Goal: Information Seeking & Learning: Learn about a topic

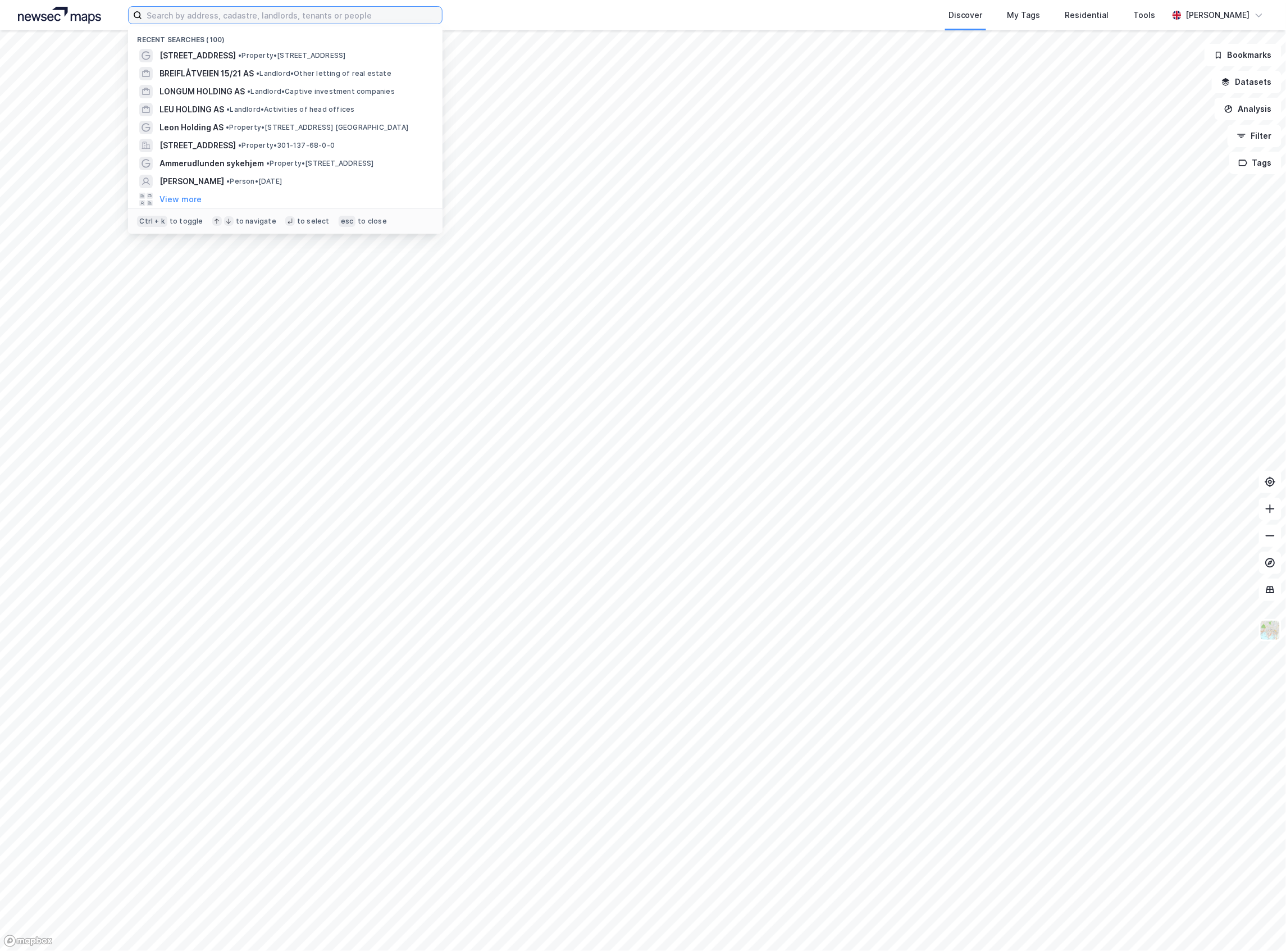
click at [337, 22] on input at bounding box center [292, 15] width 300 height 17
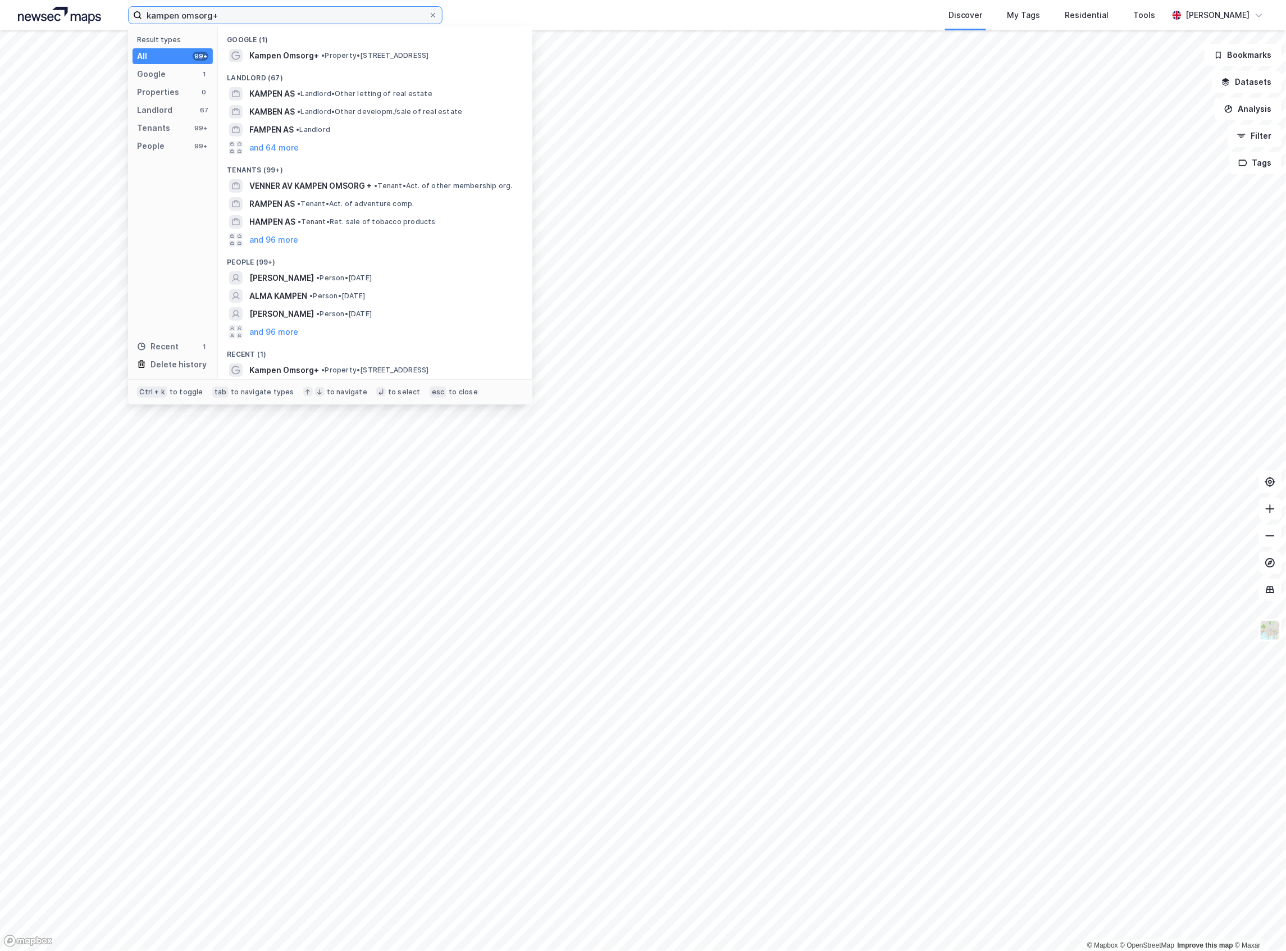
type input "kampen omsorg+"
click at [353, 62] on div "Kampen Omsorg+ • Property • Brinken 35, 0654 Oslo" at bounding box center [385, 55] width 272 height 13
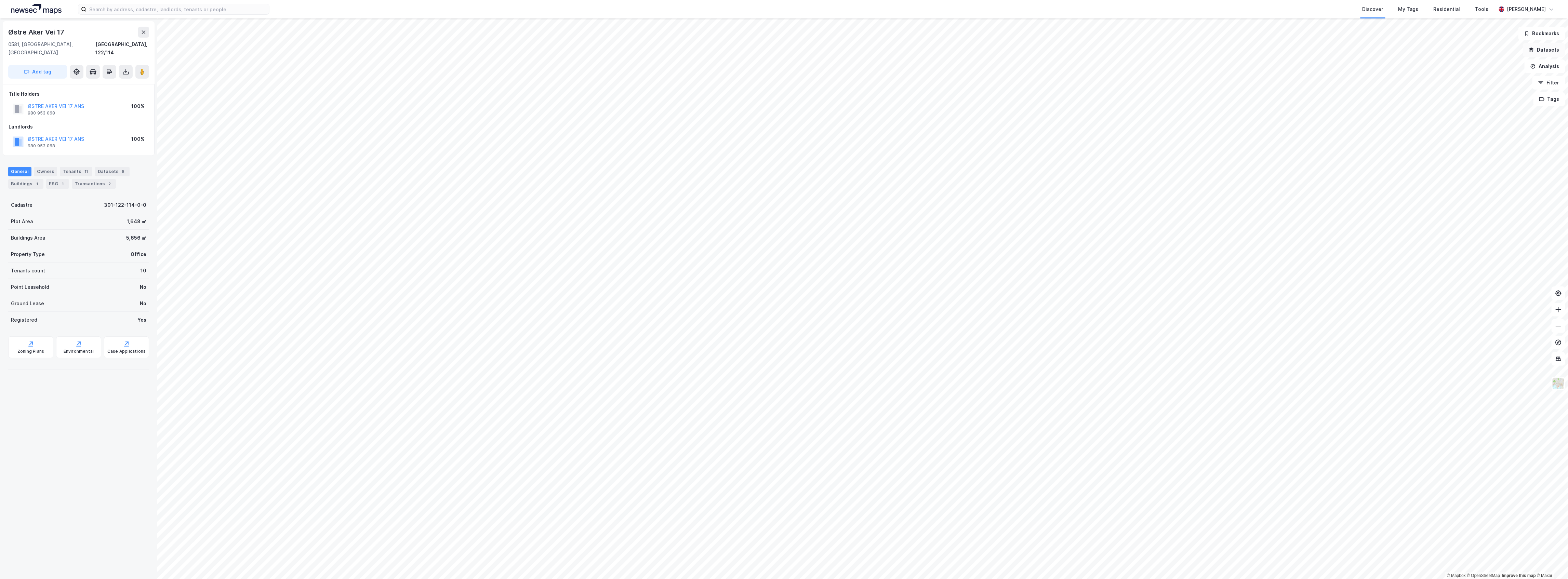
click at [1552, 45] on button "Datasets" at bounding box center [1544, 50] width 43 height 13
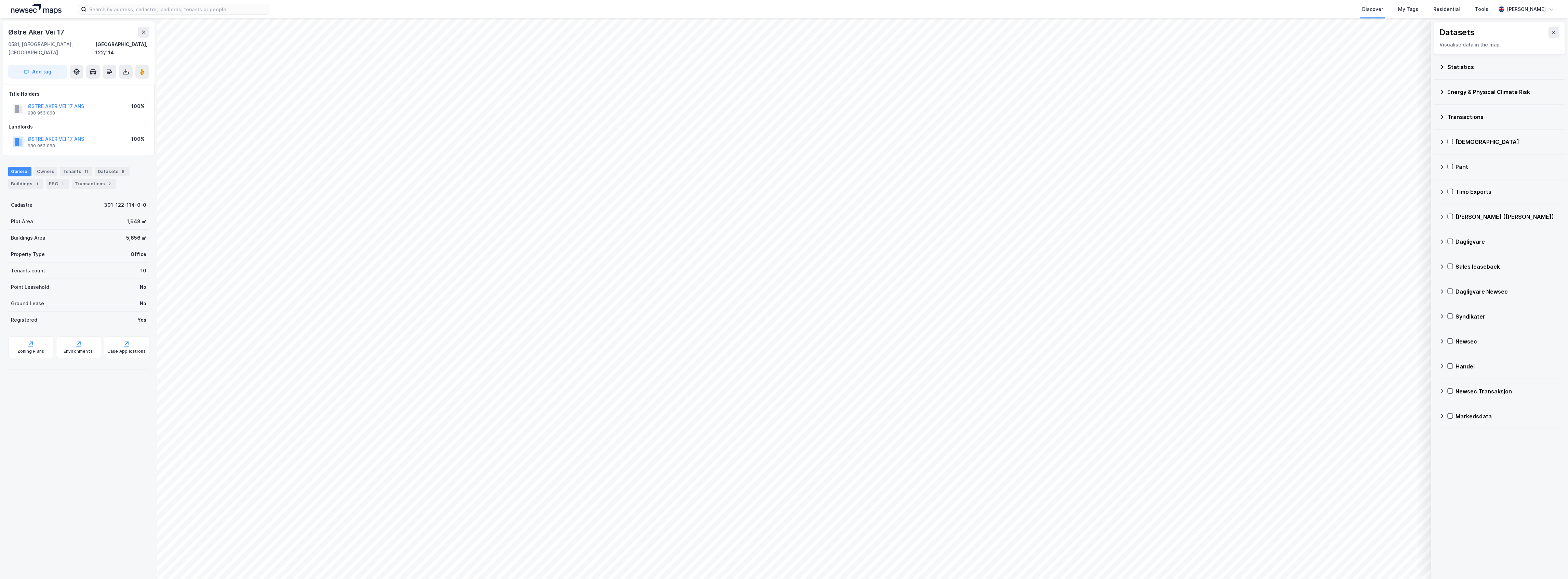
click at [1472, 70] on div "Statistics" at bounding box center [1503, 66] width 112 height 8
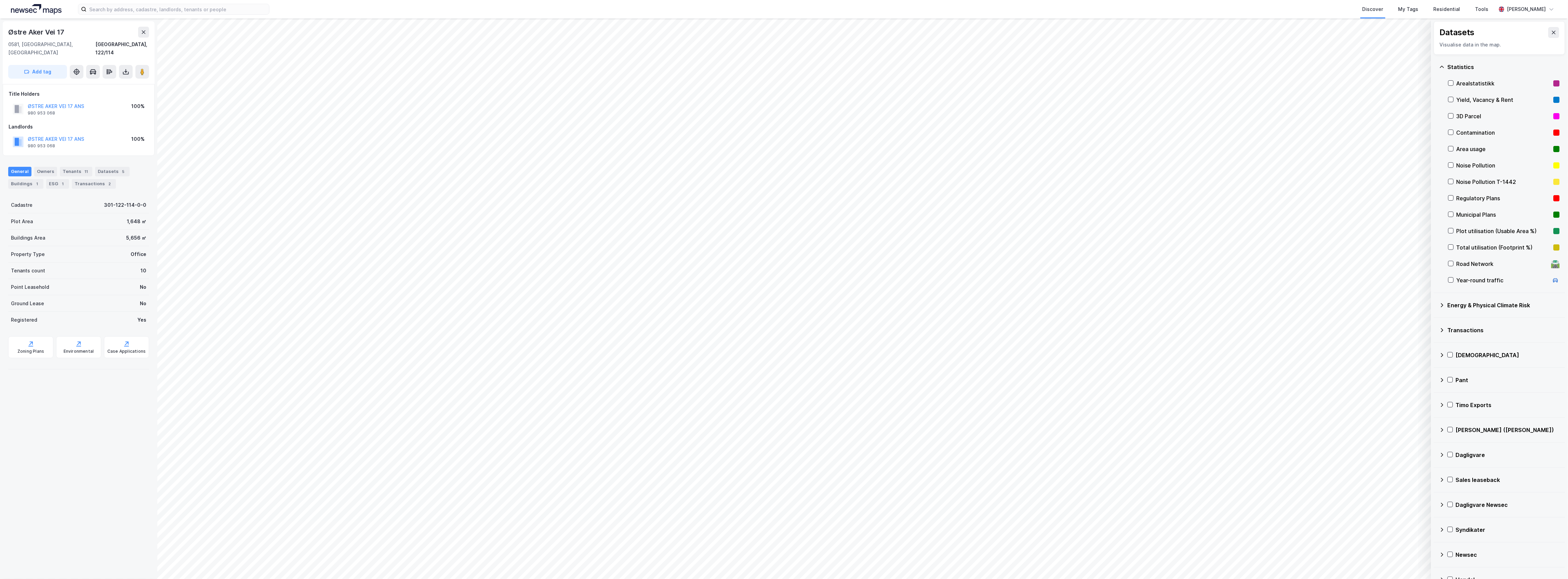
click at [1499, 216] on div "Municipal Plans" at bounding box center [1503, 214] width 94 height 8
click at [1465, 66] on div "Statistics" at bounding box center [1503, 66] width 112 height 8
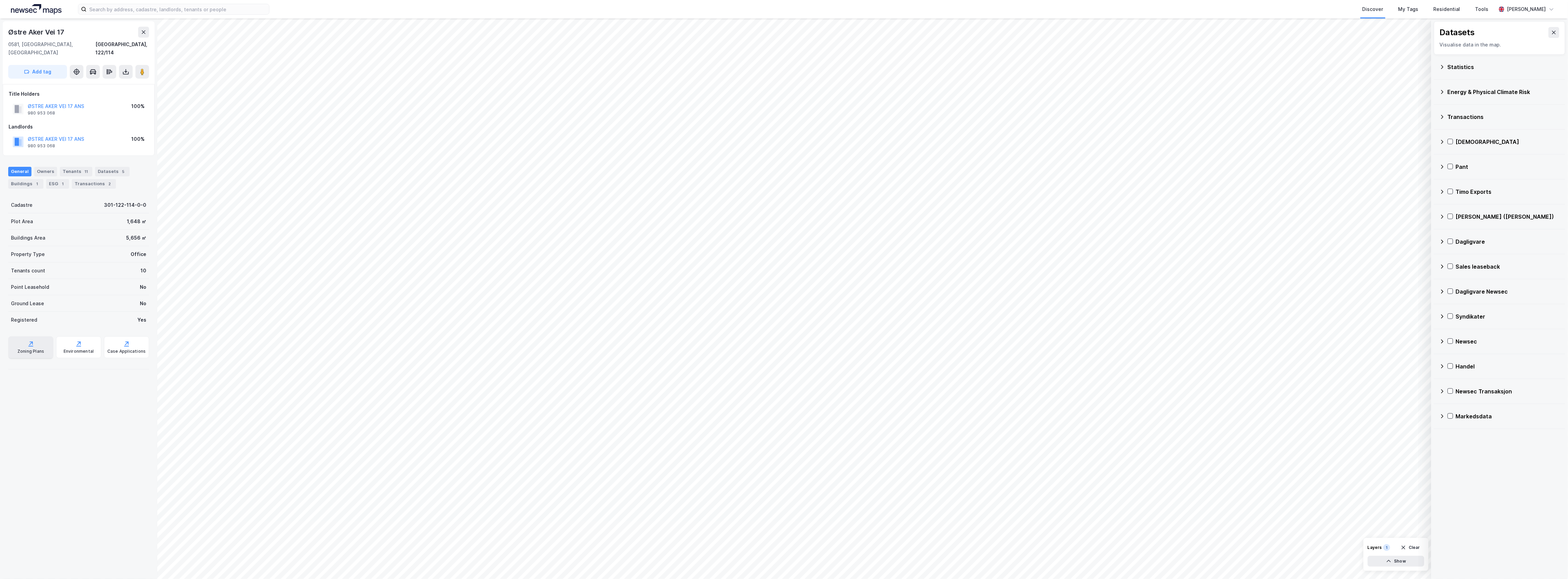
click at [22, 348] on div "Zoning Plans" at bounding box center [31, 351] width 27 height 5
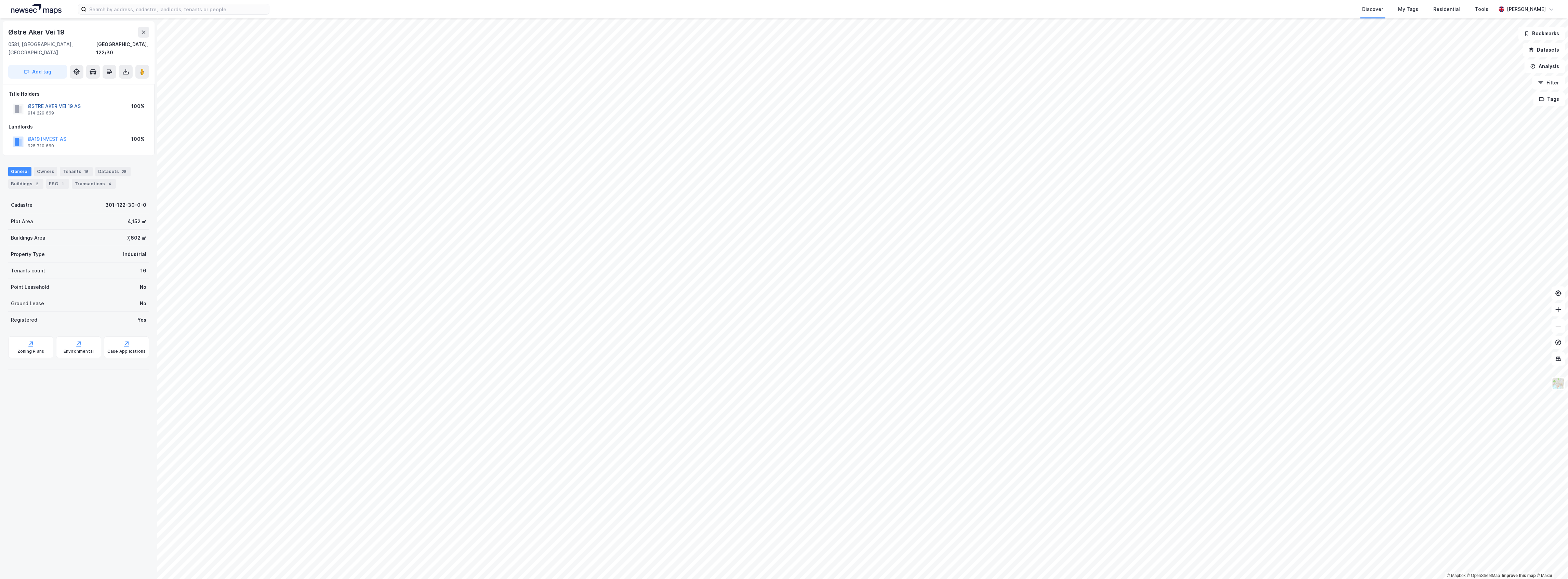
click at [0, 0] on button "ØSTRE AKER VEI 19 AS" at bounding box center [0, 0] width 0 height 0
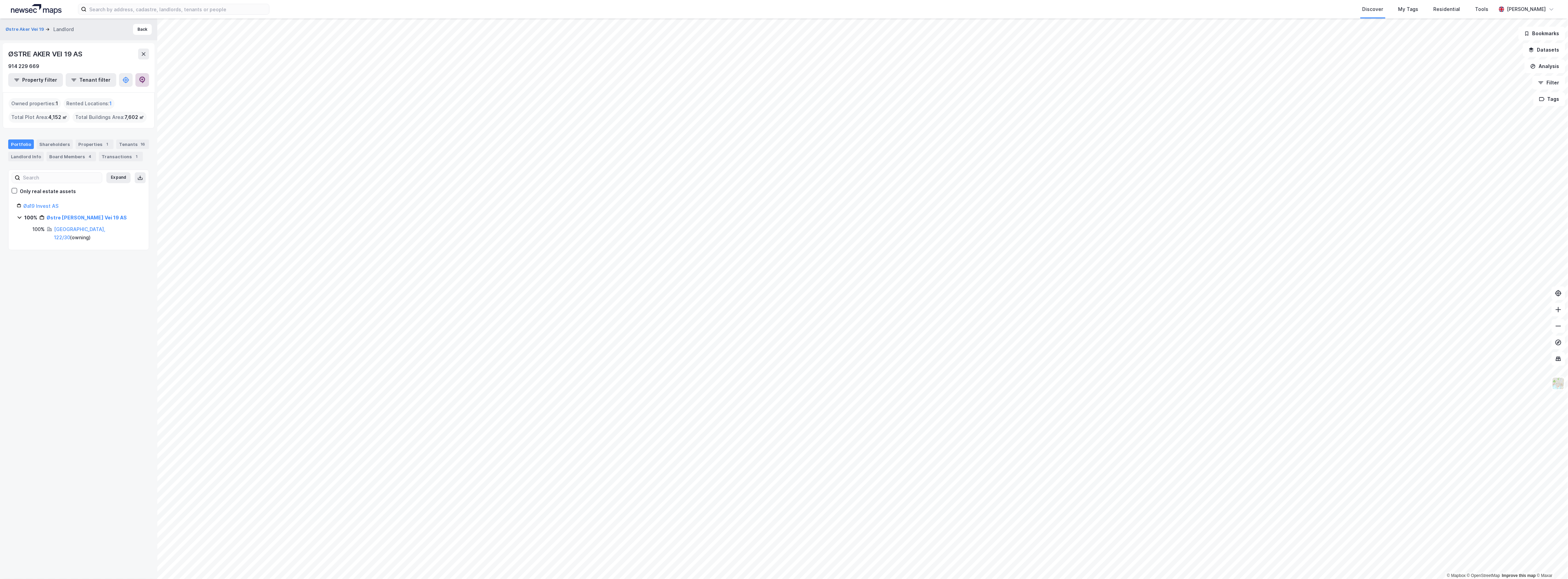
click at [142, 84] on button at bounding box center [142, 80] width 13 height 13
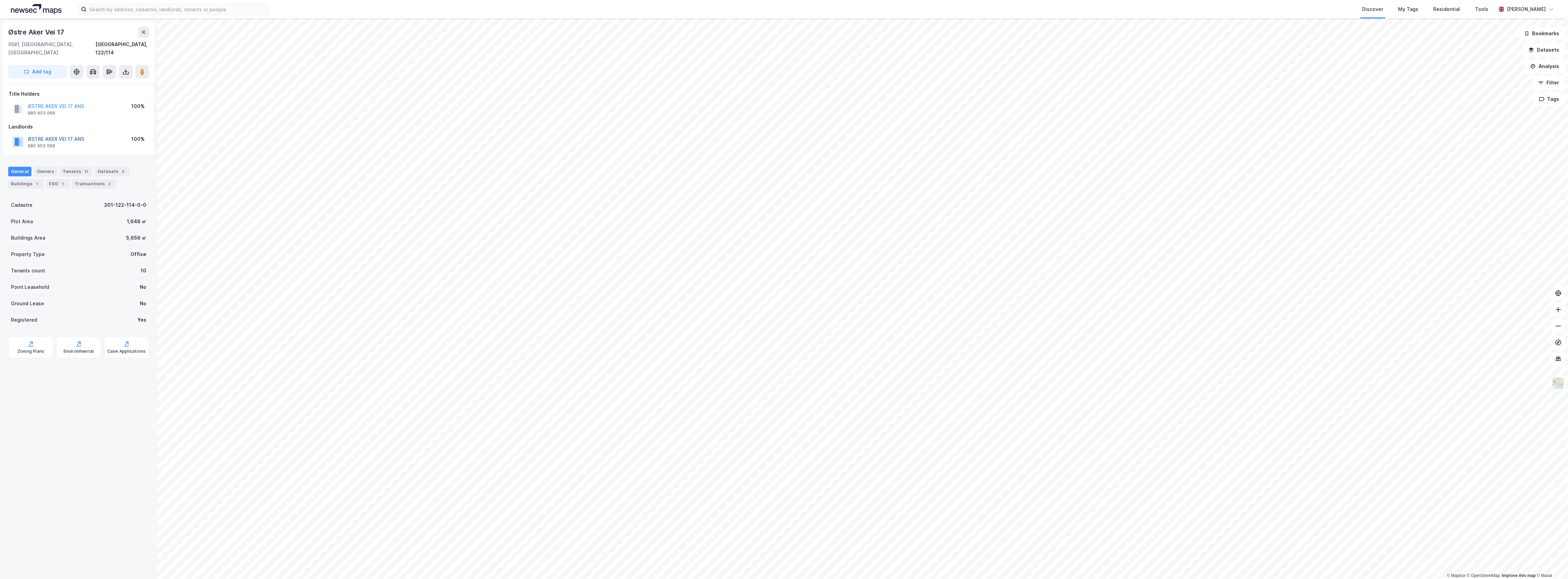
click at [0, 0] on button "ØSTRE AKER VEI 17 ANS" at bounding box center [0, 0] width 0 height 0
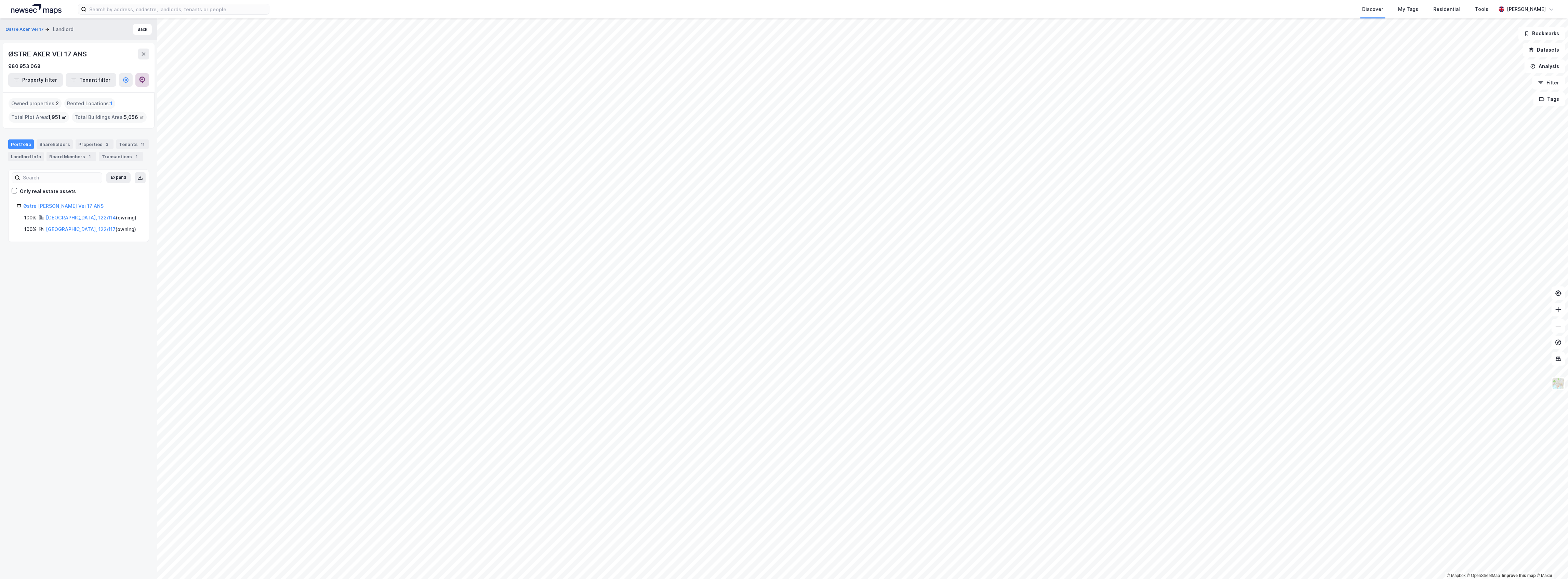
click at [143, 83] on icon at bounding box center [142, 80] width 7 height 7
